Goal: Information Seeking & Learning: Compare options

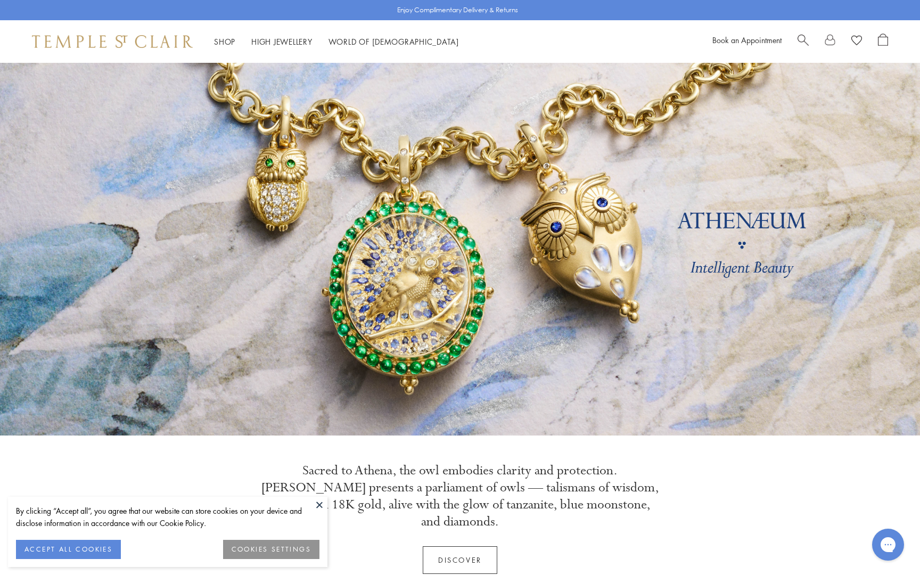
click at [316, 504] on button at bounding box center [320, 505] width 16 height 16
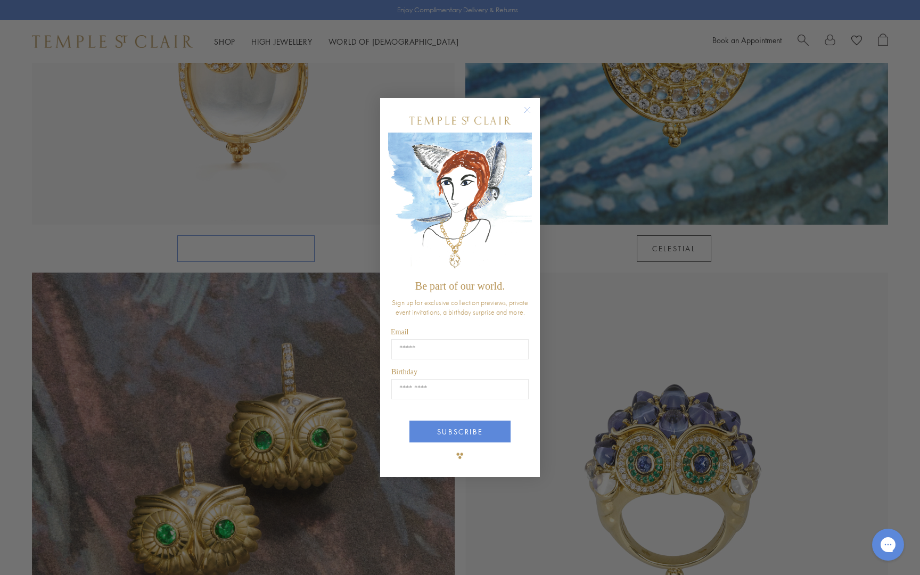
scroll to position [812, 0]
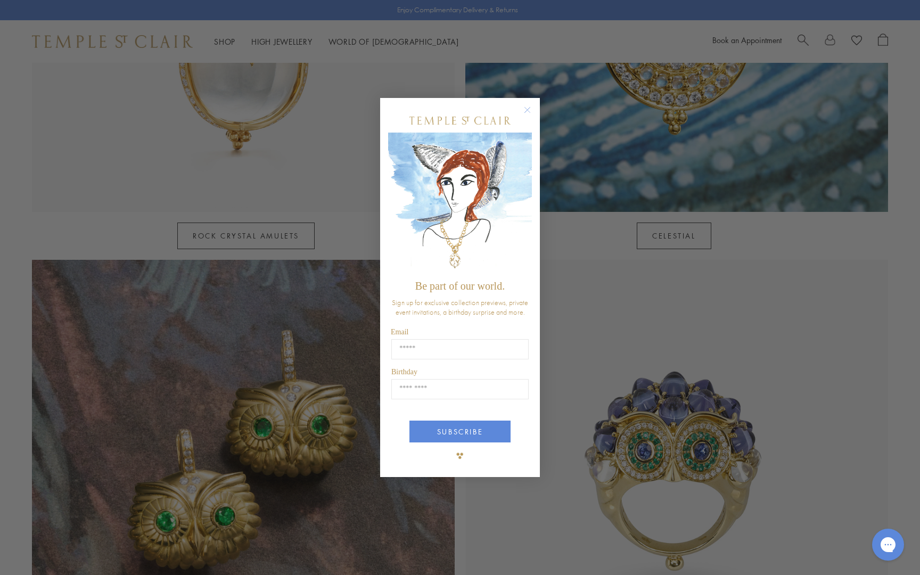
click at [527, 109] on circle "Close dialog" at bounding box center [527, 110] width 13 height 13
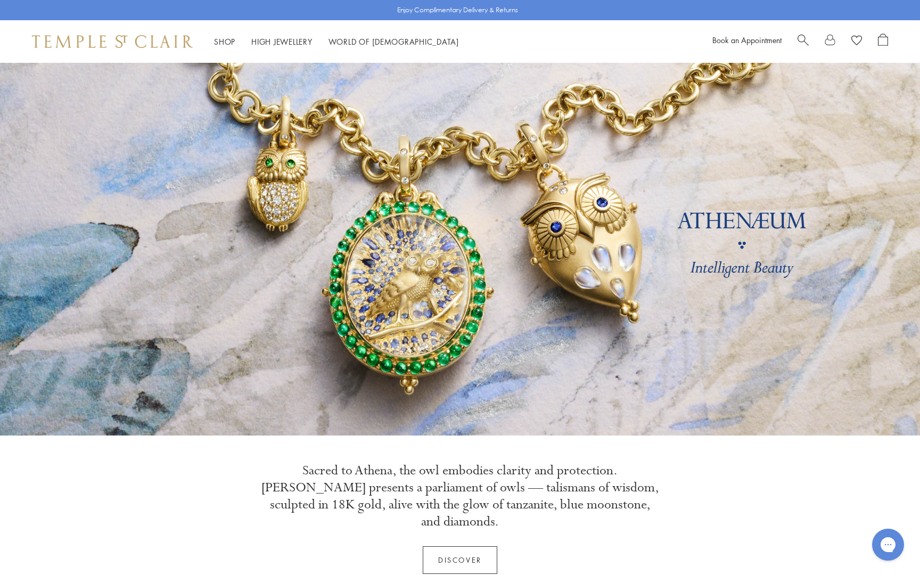
scroll to position [0, 0]
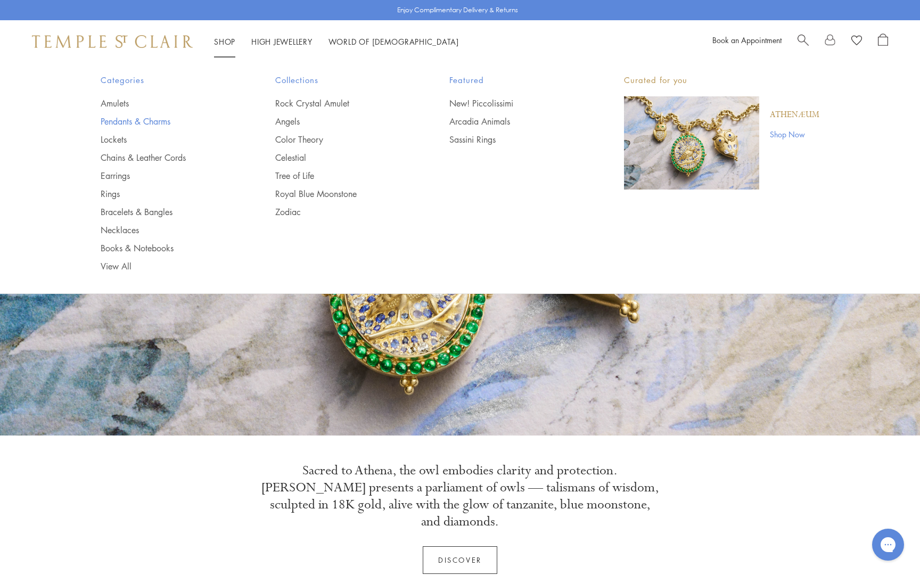
click at [137, 122] on link "Pendants & Charms" at bounding box center [167, 122] width 132 height 12
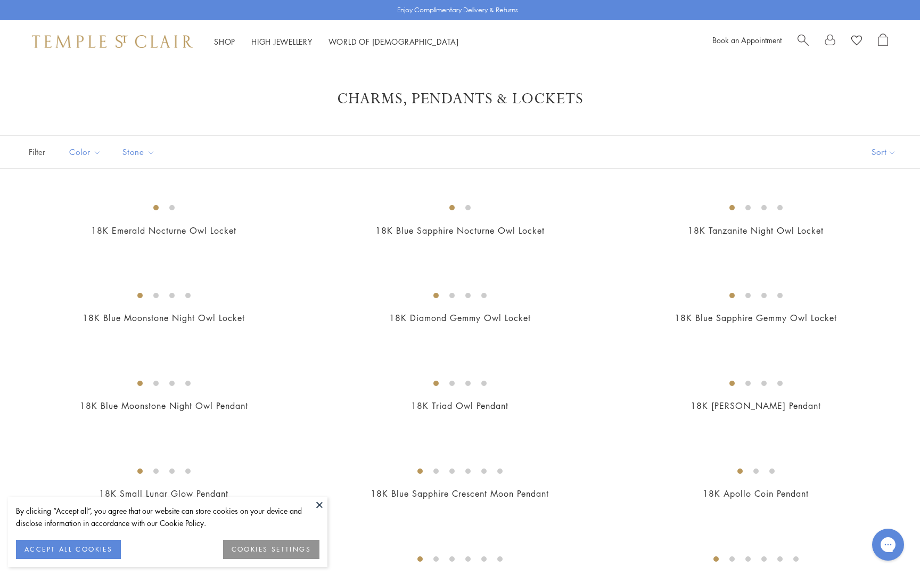
click at [321, 505] on button at bounding box center [320, 505] width 16 height 16
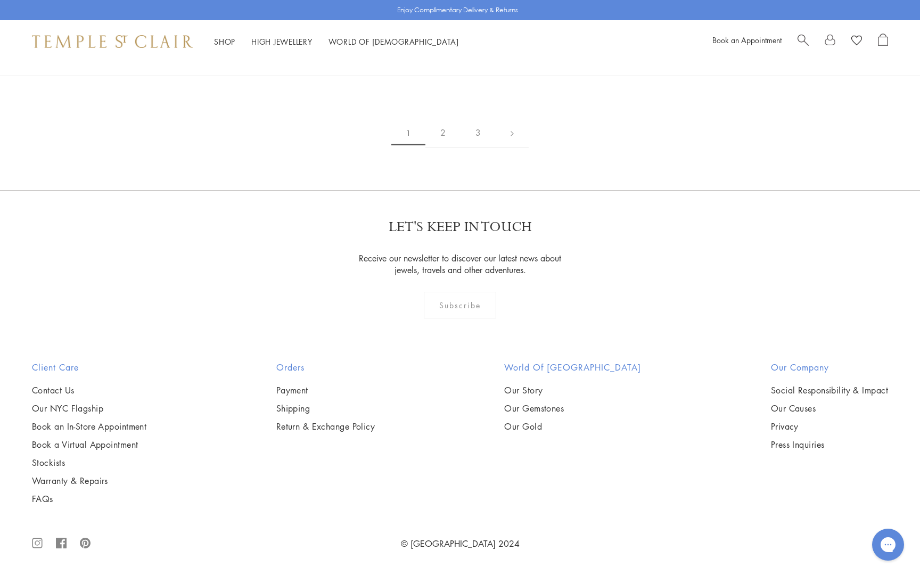
scroll to position [4260, 0]
click at [0, 0] on img at bounding box center [0, 0] width 0 height 0
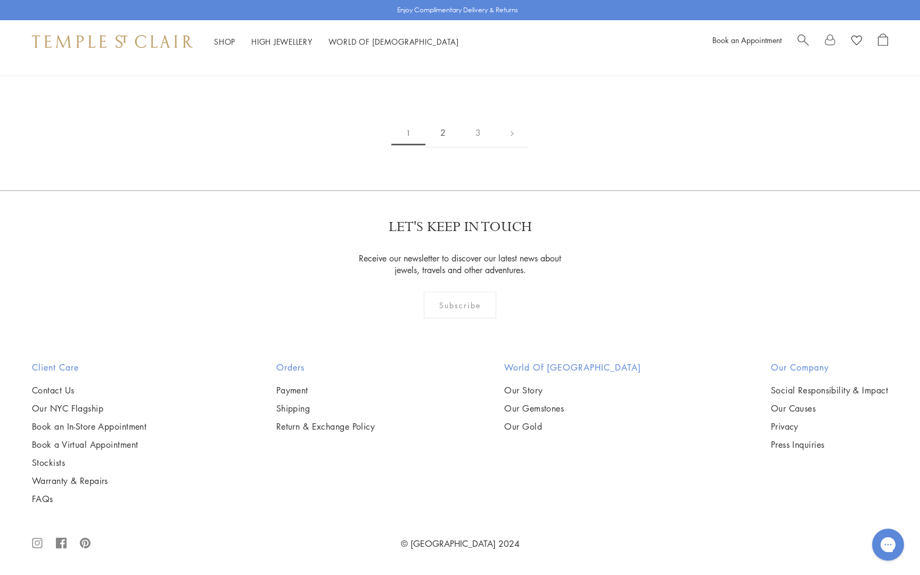
click at [443, 148] on link "2" at bounding box center [442, 132] width 35 height 29
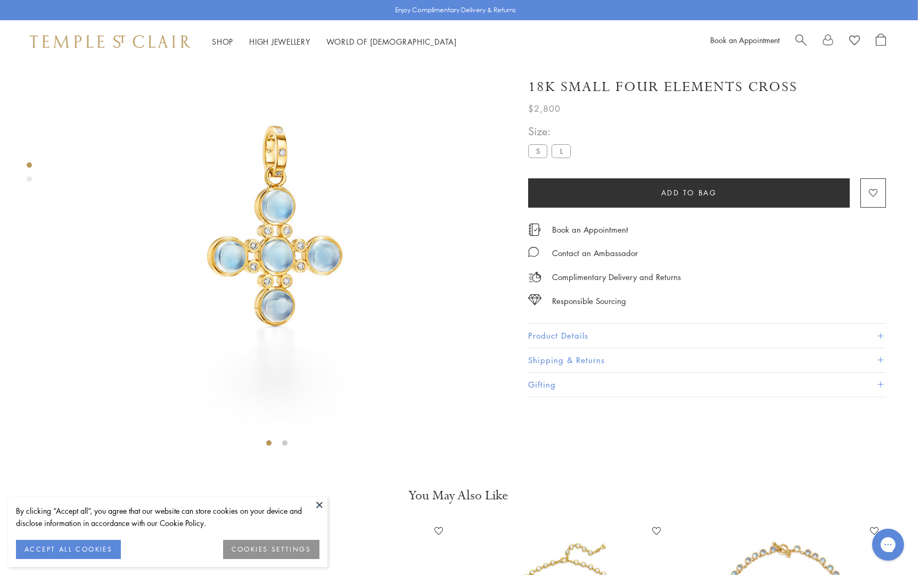
scroll to position [63, 2]
click at [318, 506] on button at bounding box center [320, 505] width 16 height 16
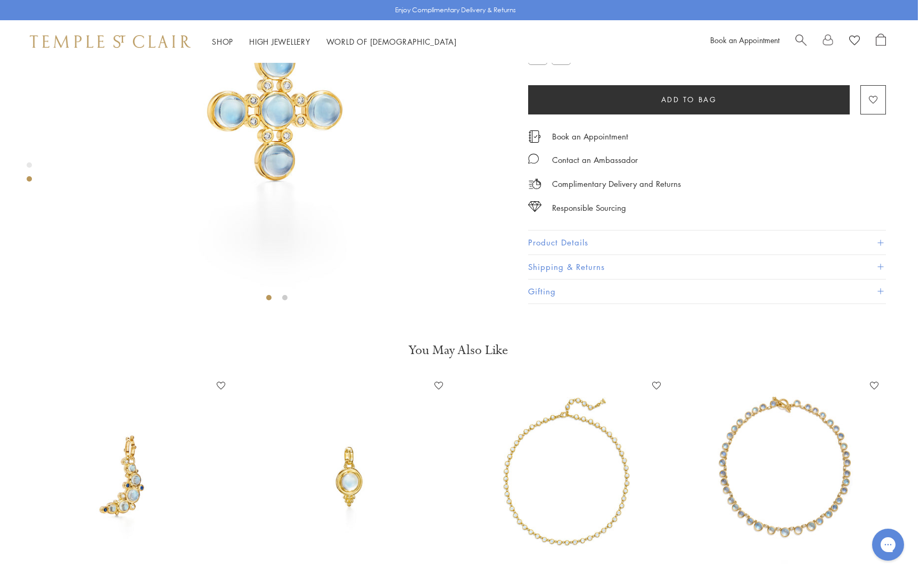
scroll to position [318, 2]
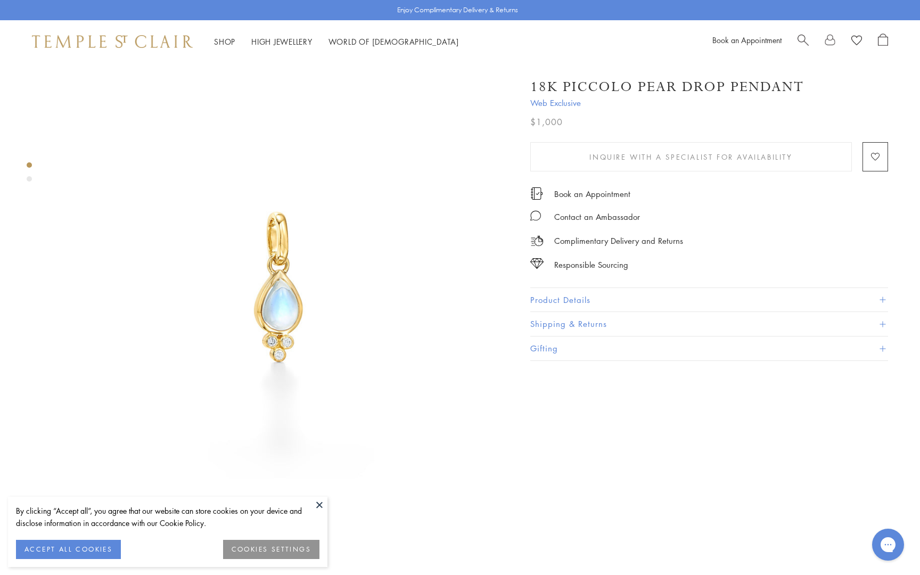
click at [316, 501] on button at bounding box center [320, 505] width 16 height 16
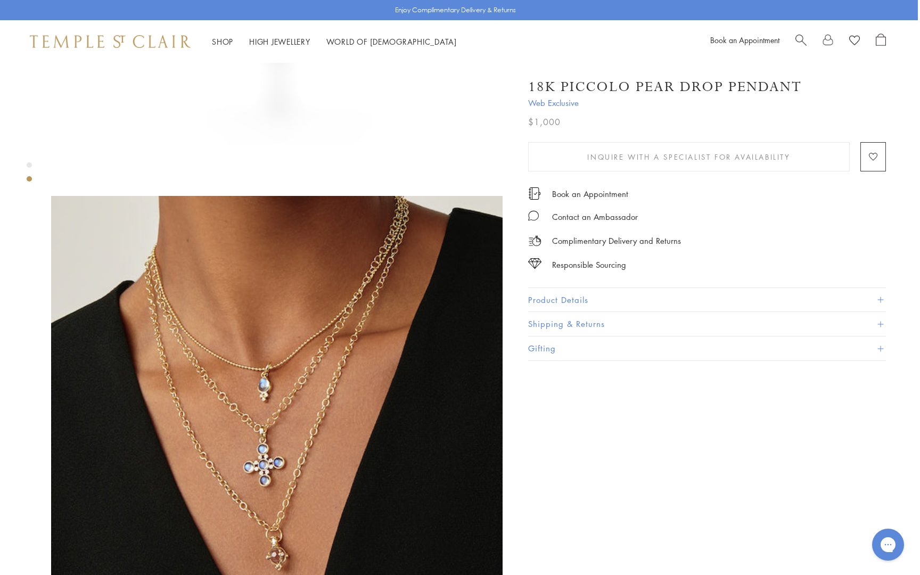
scroll to position [507, 2]
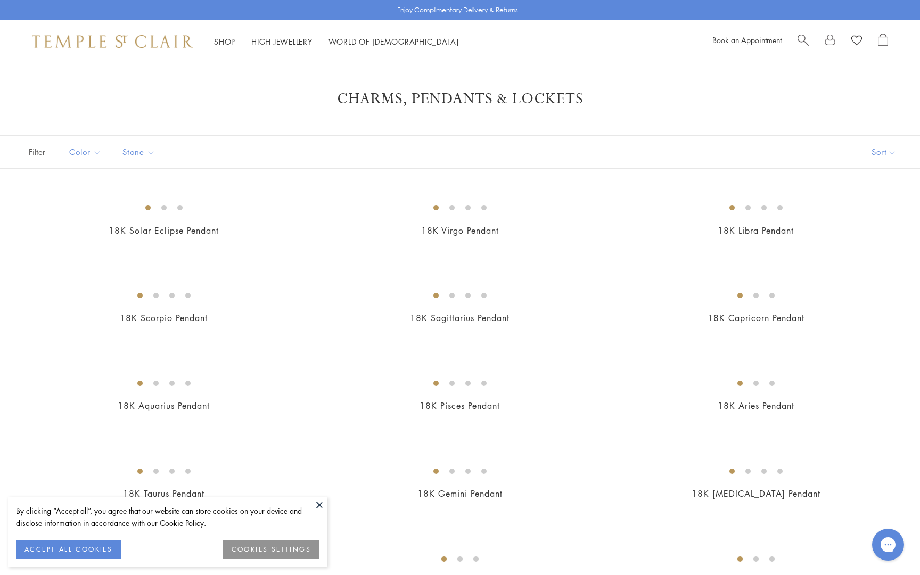
click at [319, 505] on button at bounding box center [320, 505] width 16 height 16
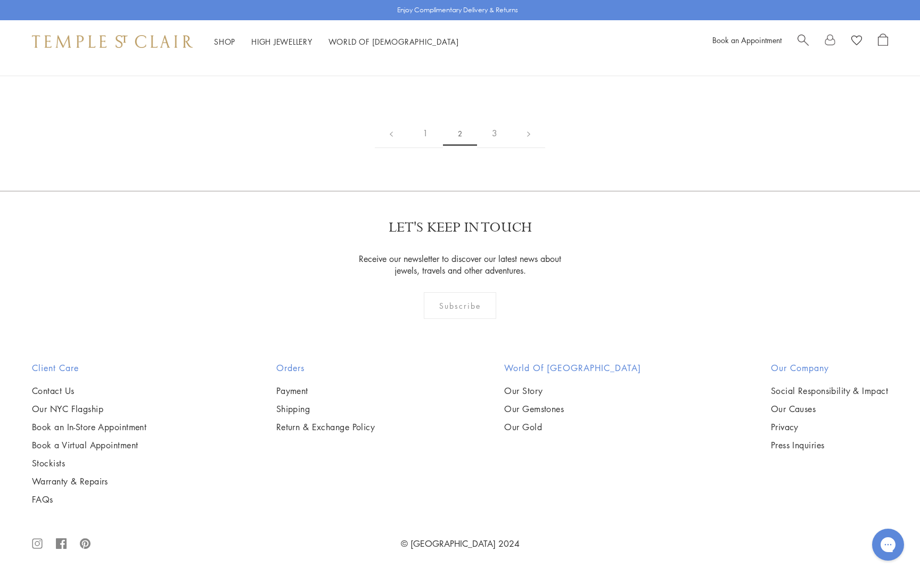
scroll to position [6284, 0]
click at [494, 148] on link "3" at bounding box center [494, 133] width 35 height 29
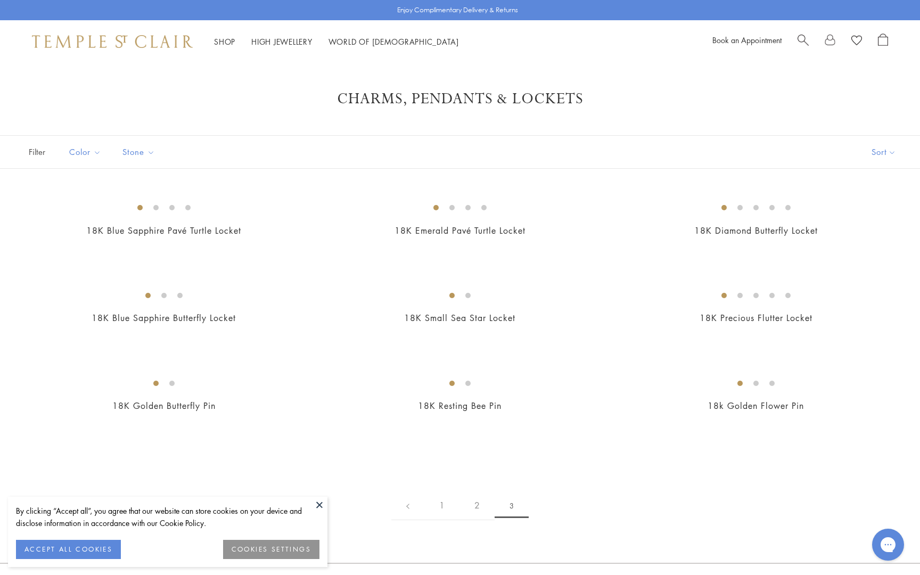
click at [316, 506] on button at bounding box center [320, 505] width 16 height 16
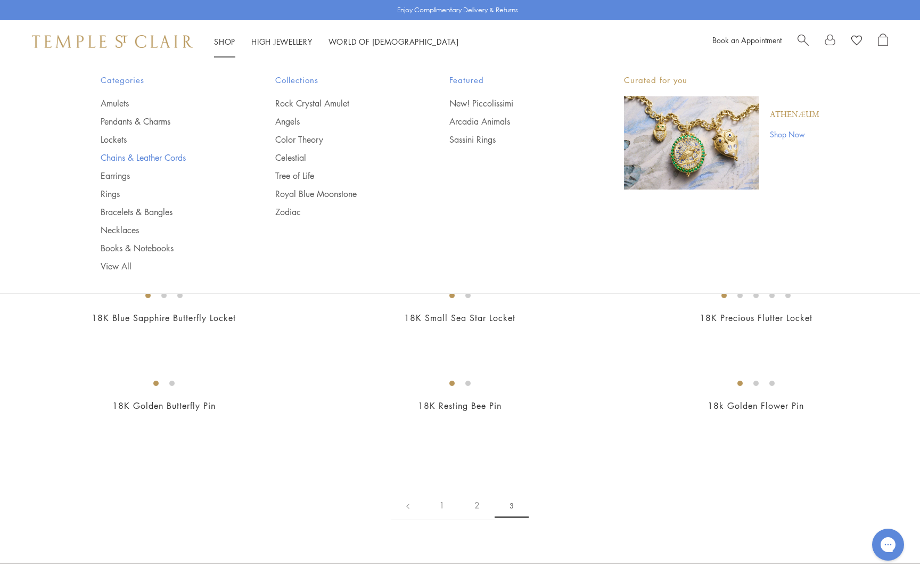
click at [121, 159] on link "Chains & Leather Cords" at bounding box center [167, 158] width 132 height 12
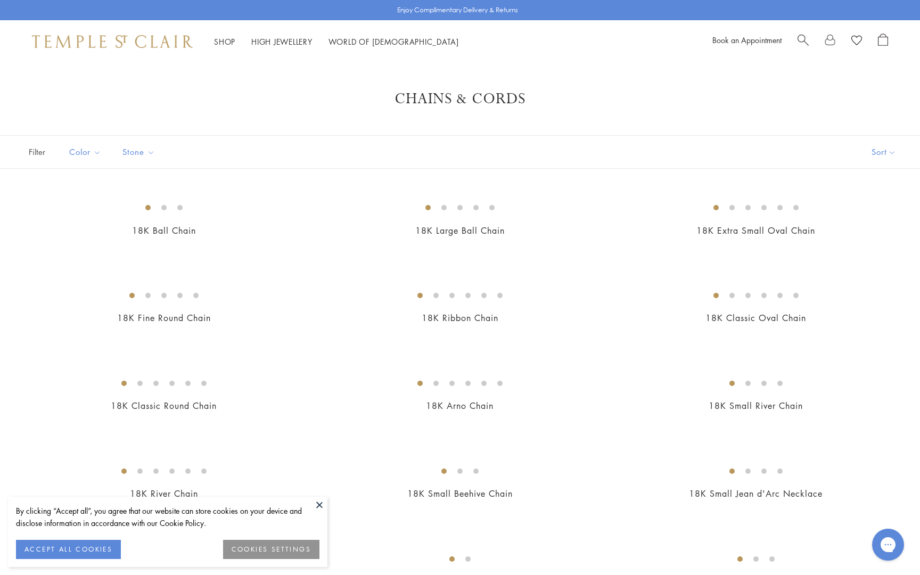
click at [319, 505] on button at bounding box center [320, 505] width 16 height 16
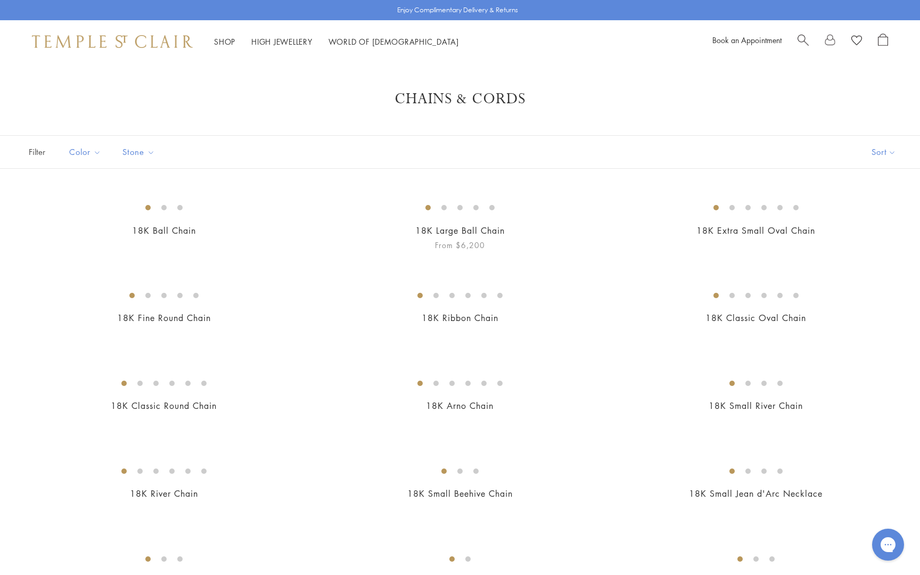
click at [0, 0] on img at bounding box center [0, 0] width 0 height 0
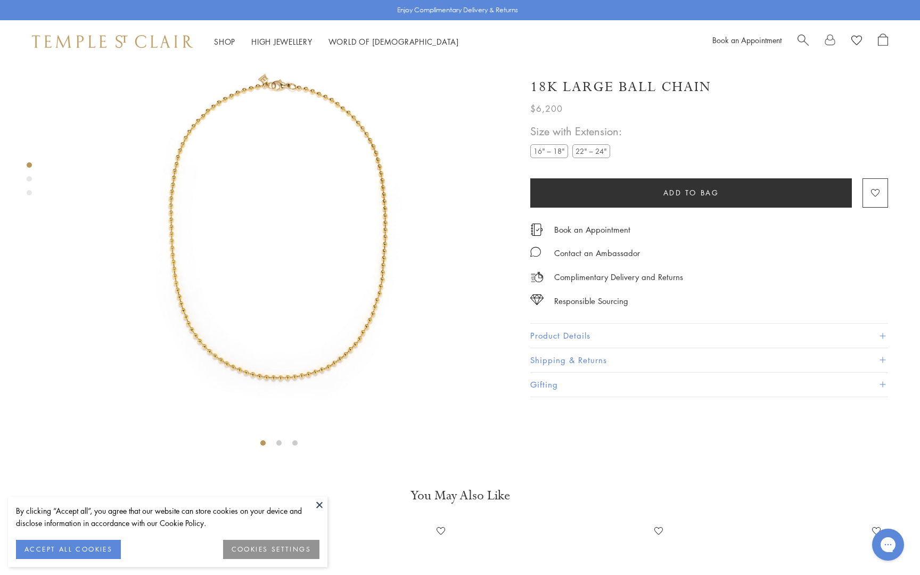
scroll to position [63, 0]
click at [316, 502] on button at bounding box center [320, 505] width 16 height 16
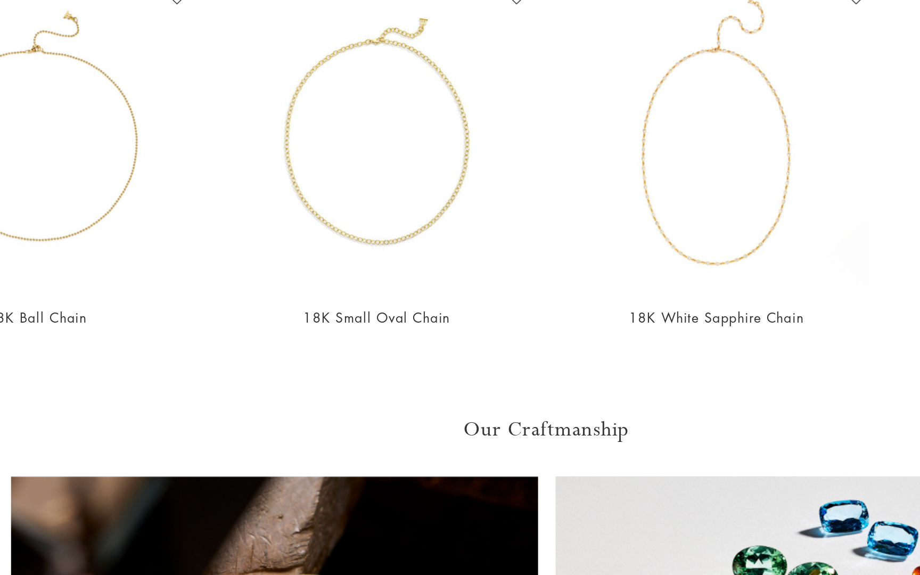
scroll to position [454, 0]
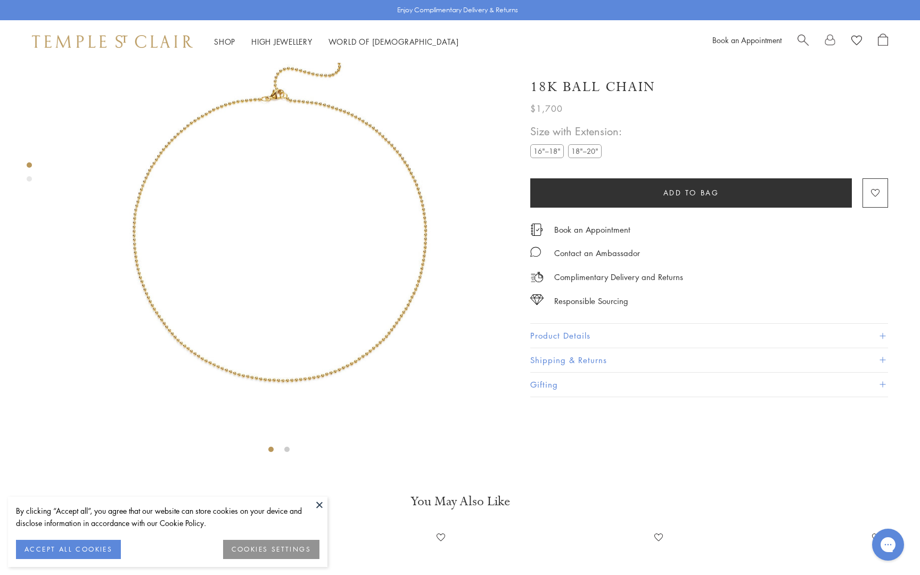
click at [320, 506] on button at bounding box center [320, 505] width 16 height 16
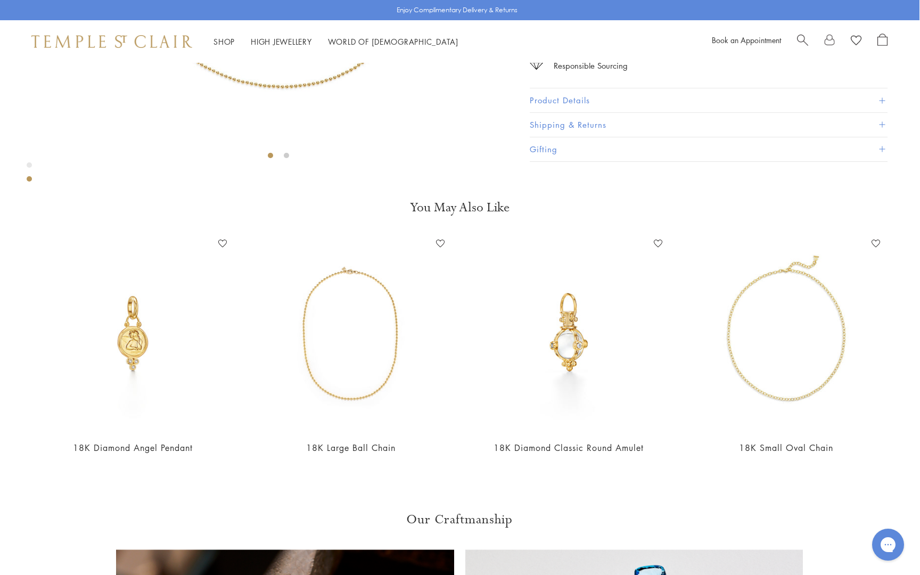
scroll to position [360, 1]
